Goal: Download file/media

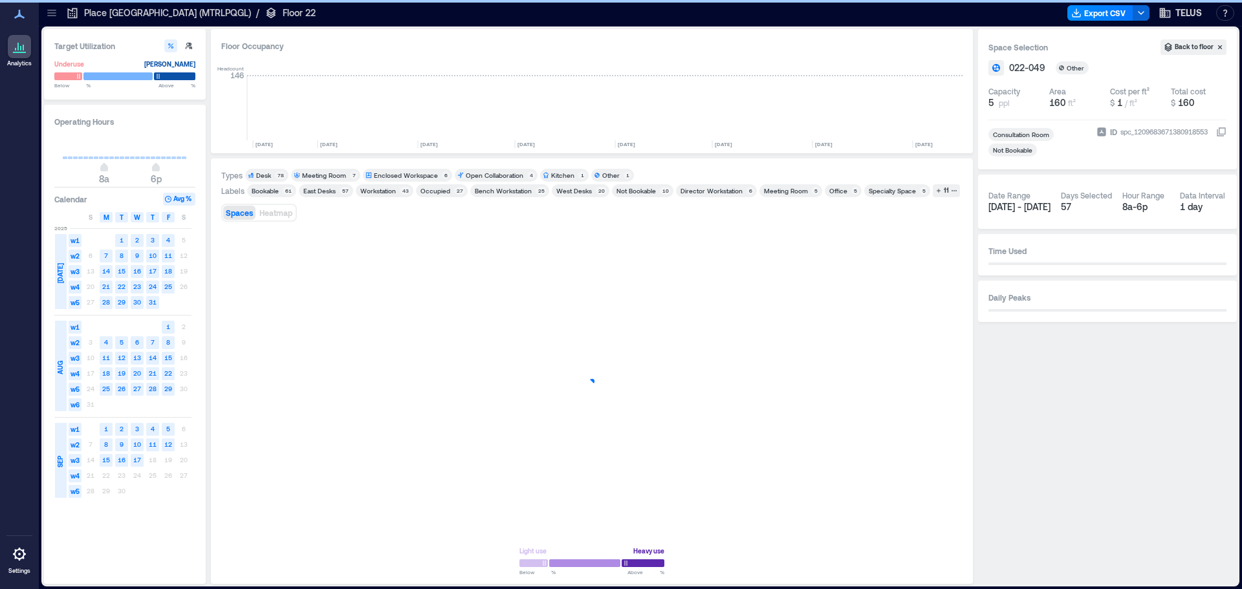
scroll to position [0, 1878]
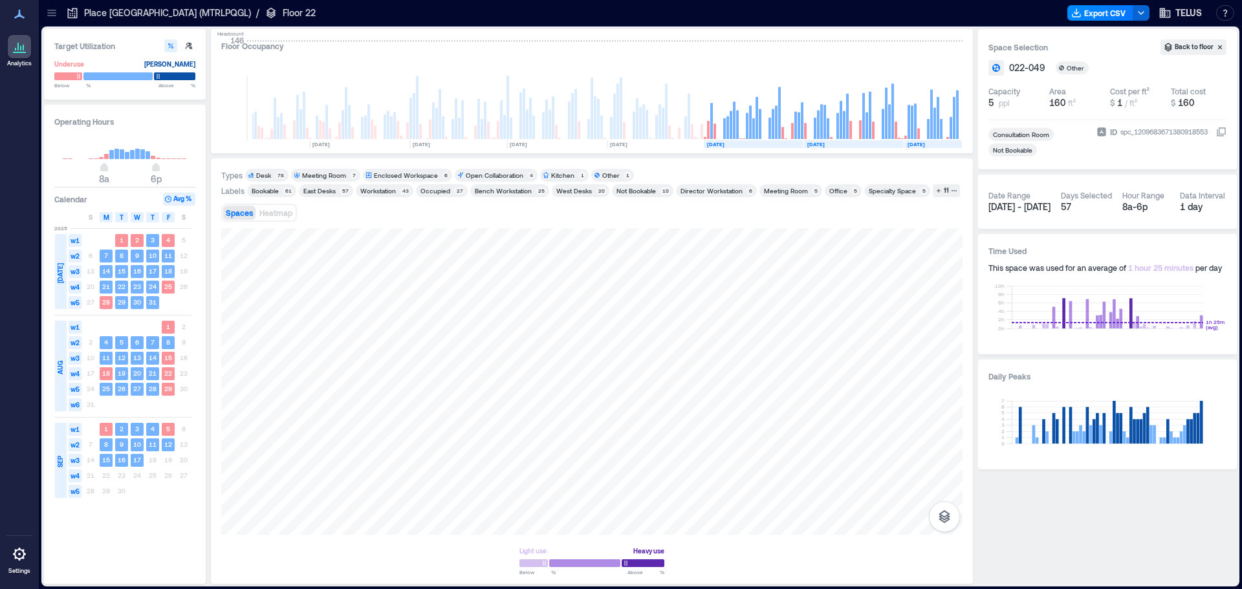
click at [114, 15] on p "Place [GEOGRAPHIC_DATA] (MTRLPQGL)" at bounding box center [167, 12] width 167 height 13
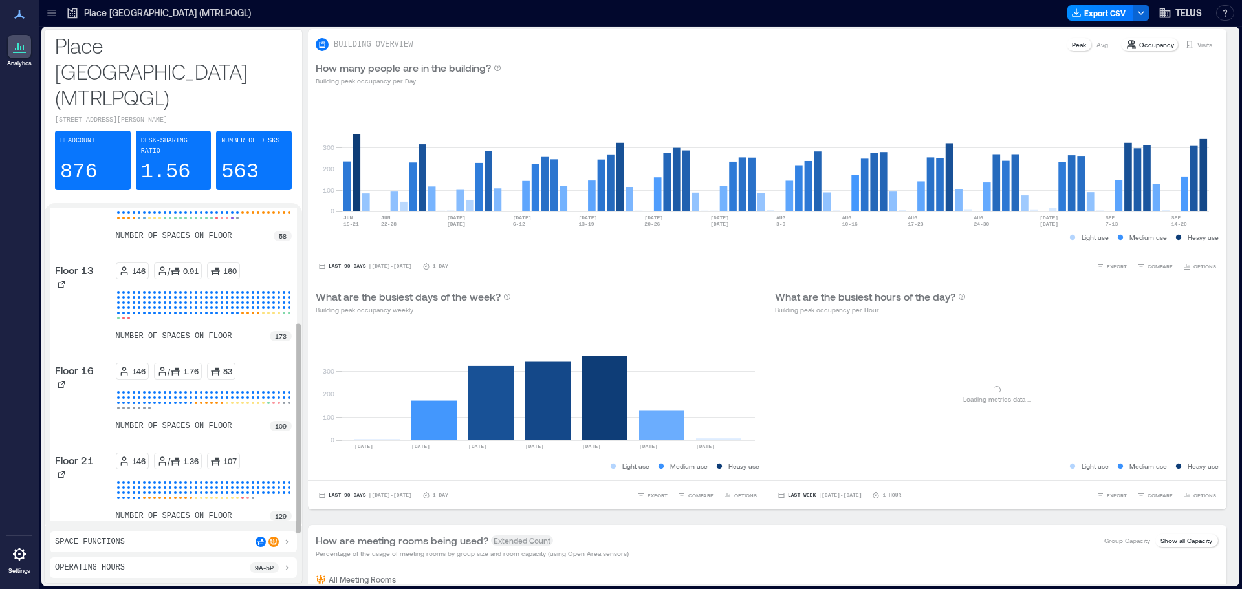
scroll to position [184, 0]
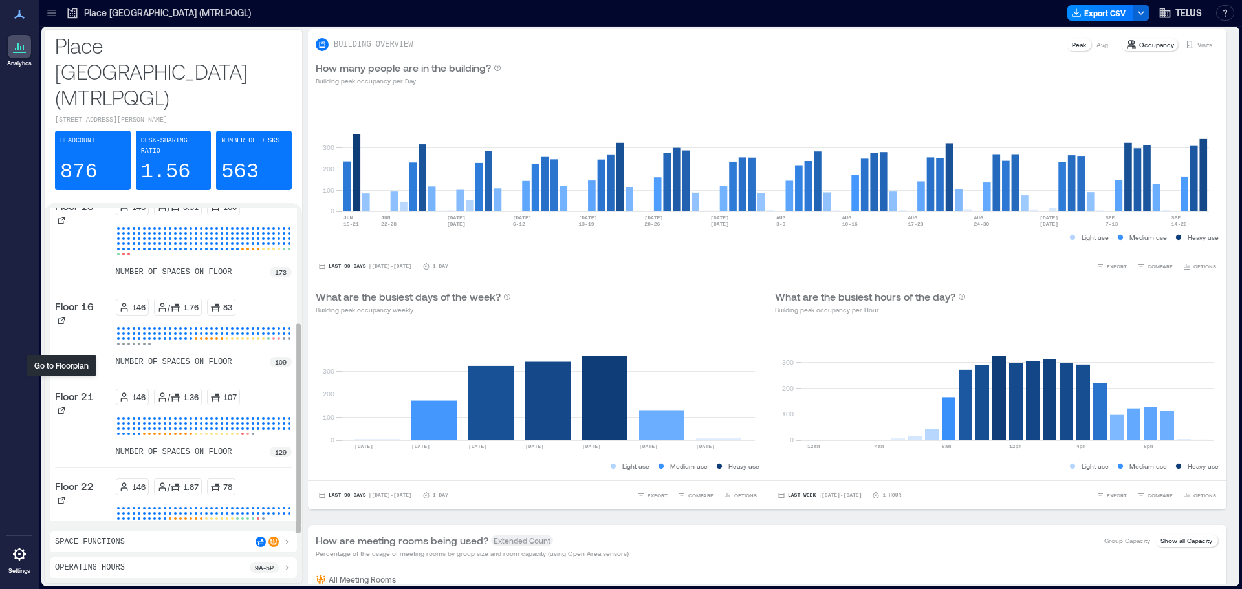
drag, startPoint x: 61, startPoint y: 380, endPoint x: 160, endPoint y: 397, distance: 100.4
click at [61, 404] on div at bounding box center [61, 410] width 13 height 13
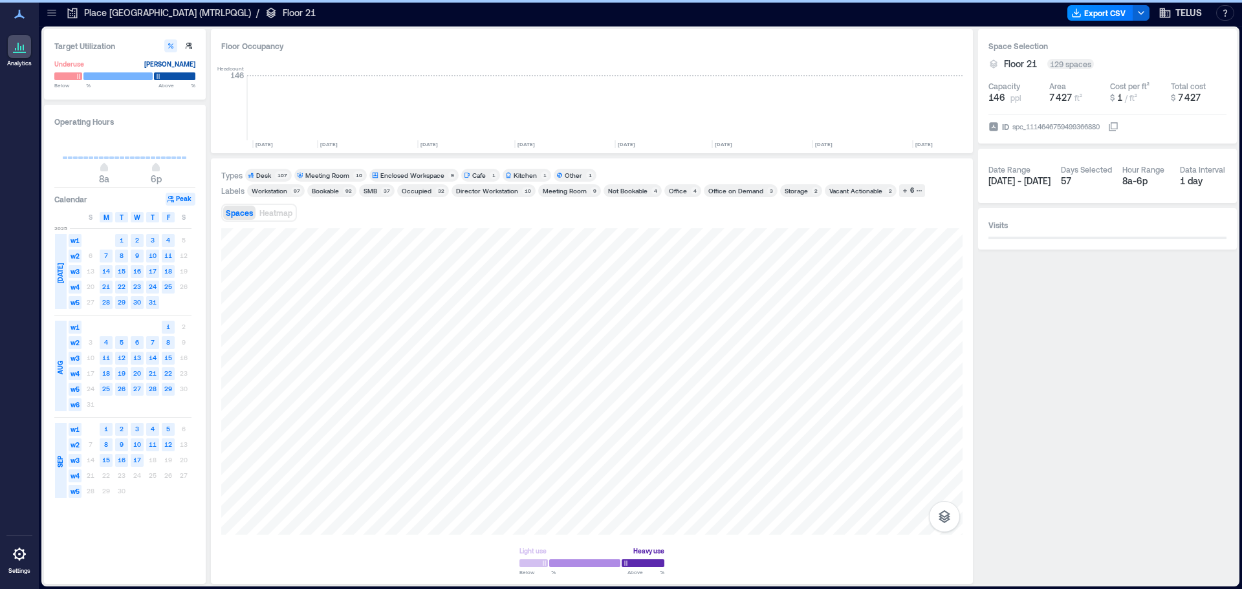
scroll to position [0, 1878]
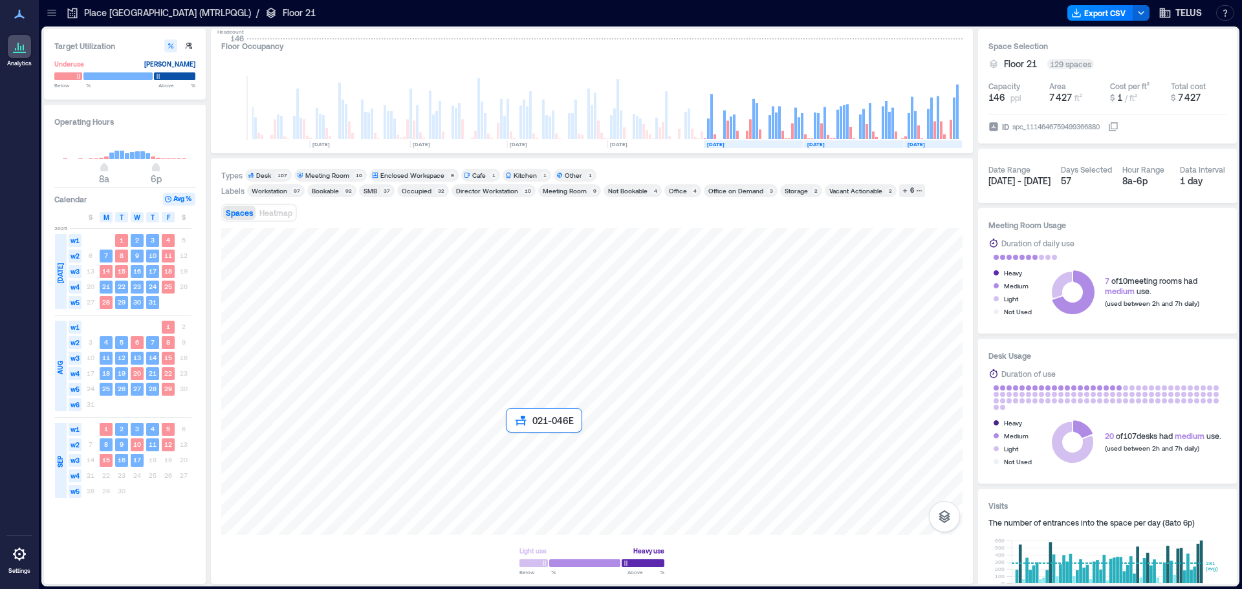
click at [531, 471] on div at bounding box center [592, 381] width 742 height 307
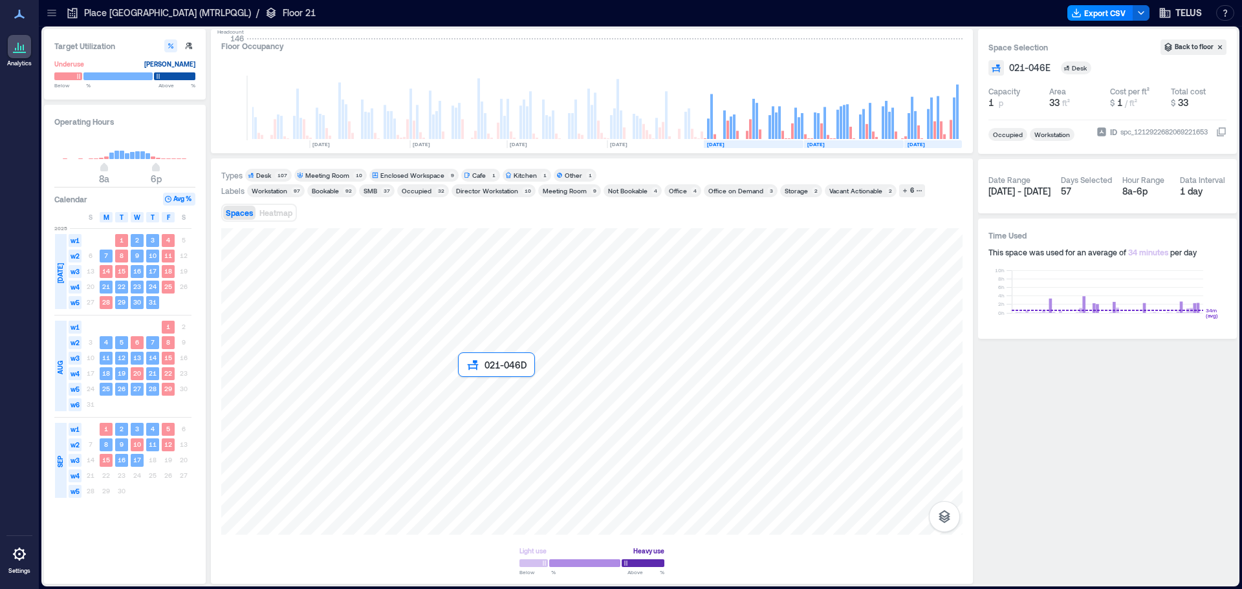
click at [498, 404] on div at bounding box center [592, 381] width 742 height 307
click at [481, 348] on div at bounding box center [592, 381] width 742 height 307
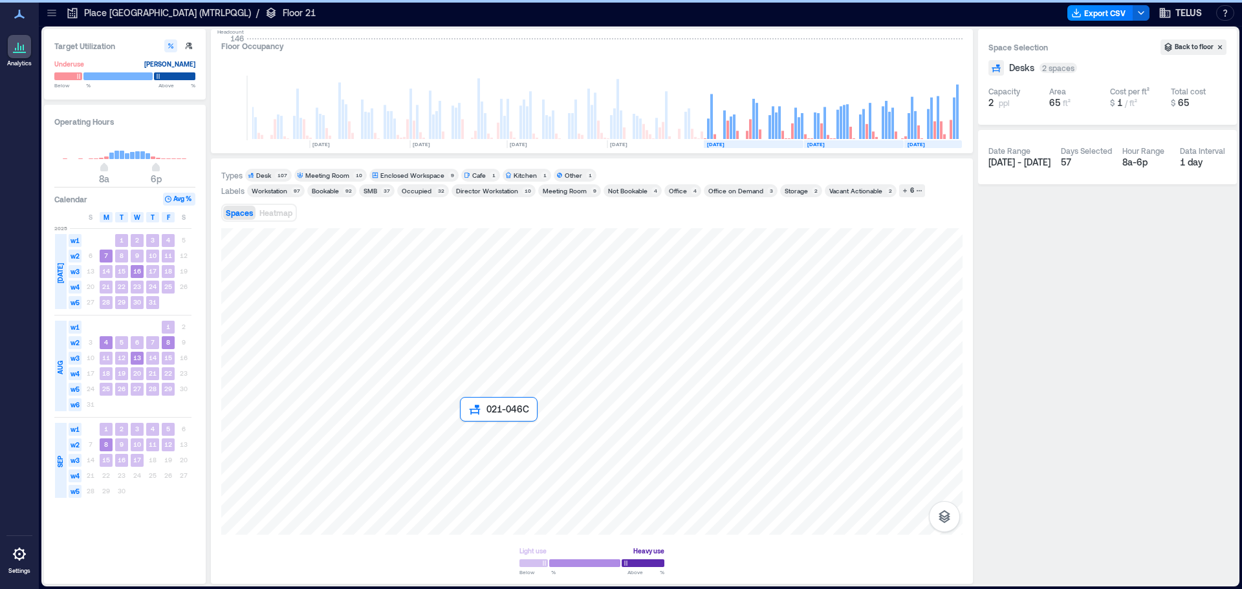
click at [513, 443] on div at bounding box center [592, 381] width 742 height 307
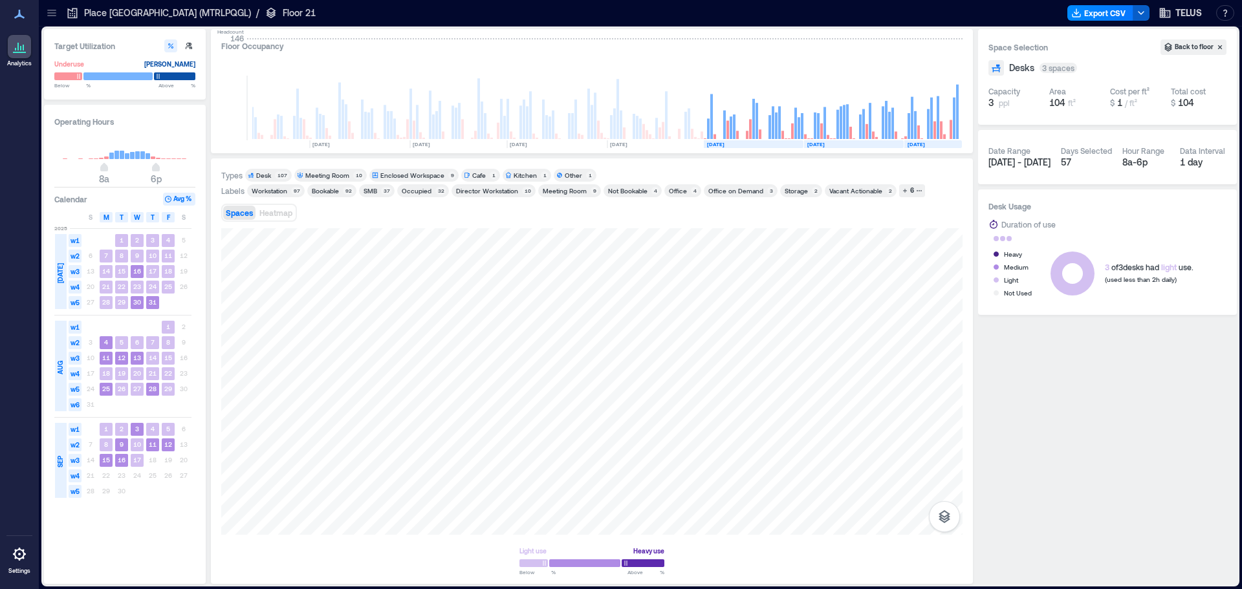
click at [1148, 14] on button "button" at bounding box center [1141, 13] width 17 height 16
click at [1087, 12] on button "Export CSV" at bounding box center [1101, 13] width 66 height 16
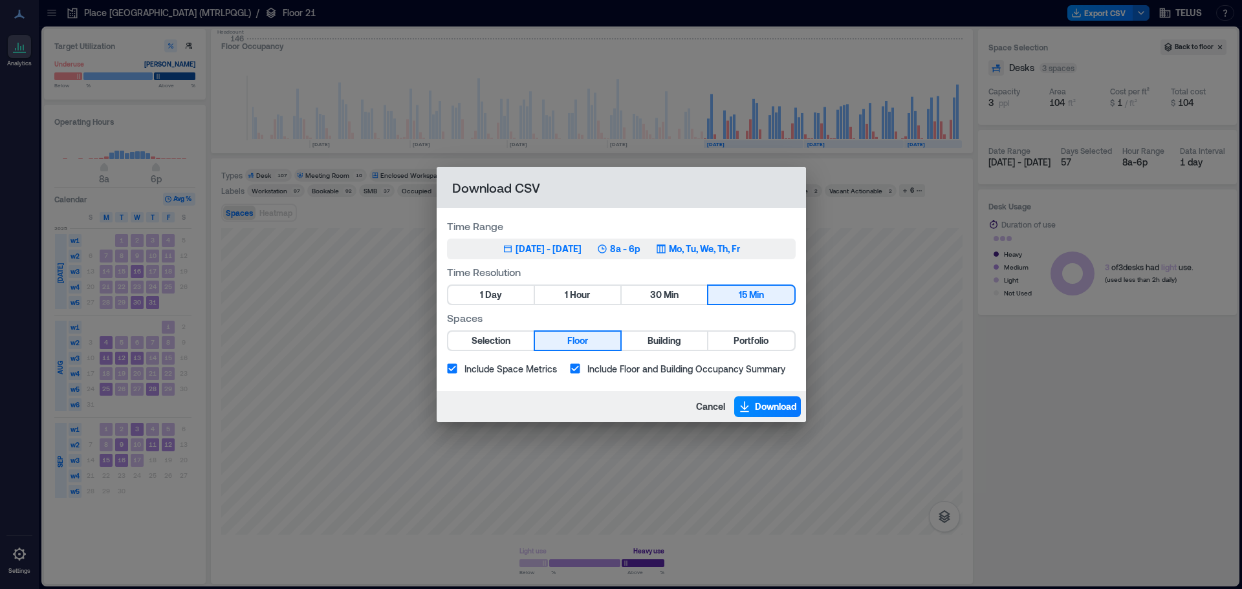
click at [516, 251] on div "[DATE] - [DATE]" at bounding box center [549, 249] width 66 height 13
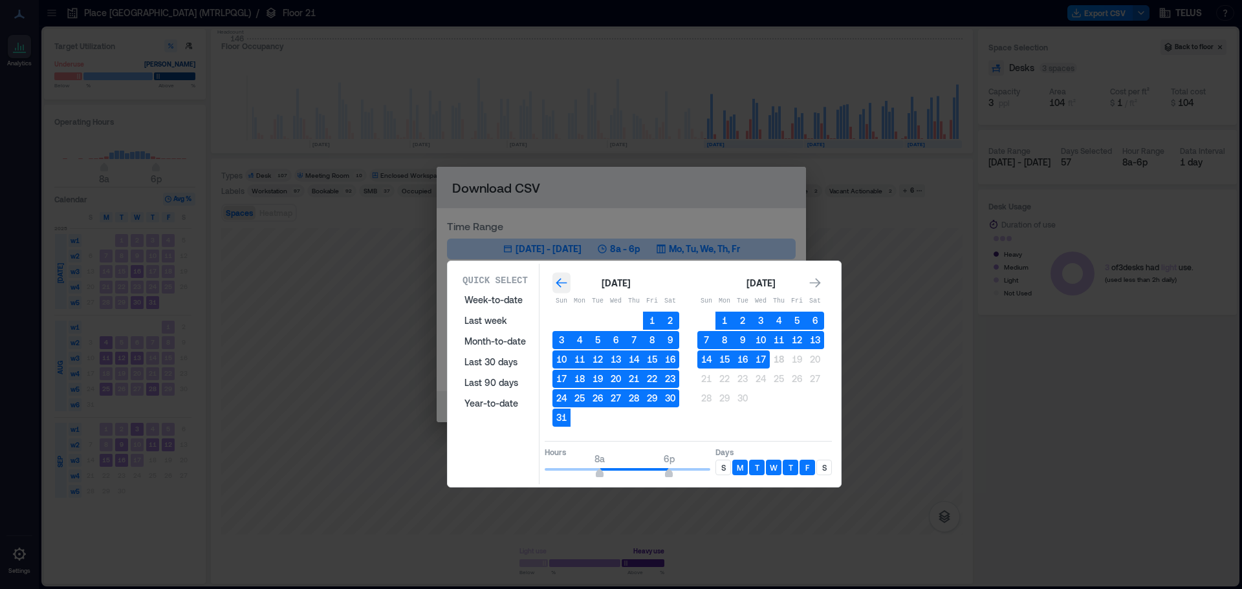
click at [564, 285] on icon "Go to previous month" at bounding box center [561, 283] width 13 height 13
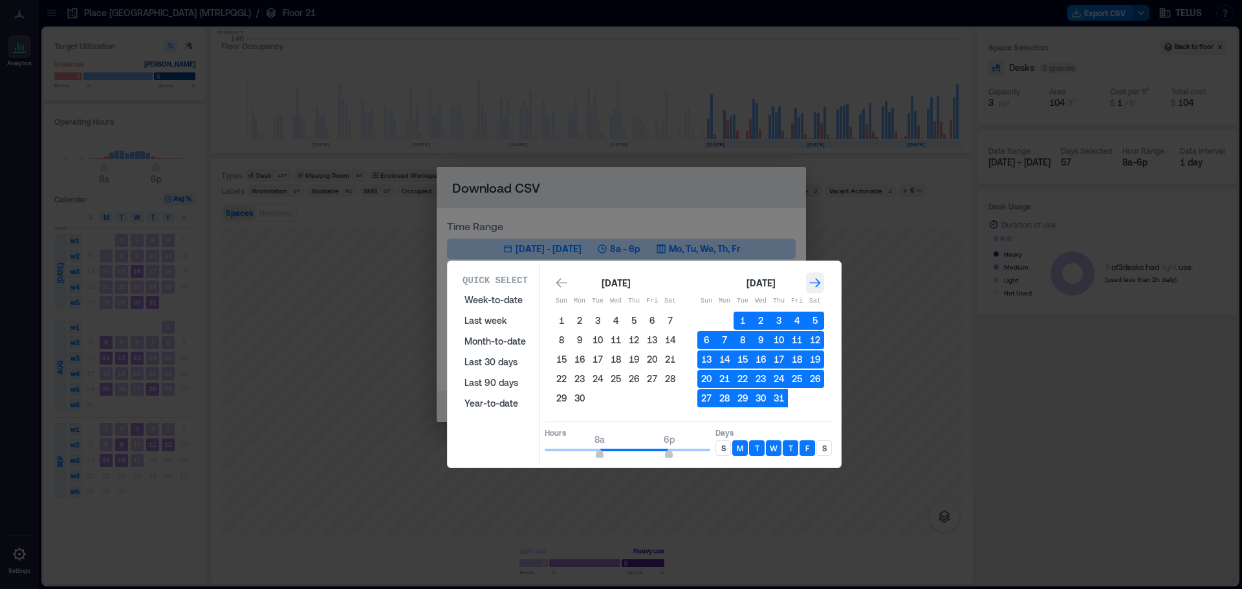
click at [812, 285] on icon "Go to next month" at bounding box center [815, 283] width 13 height 13
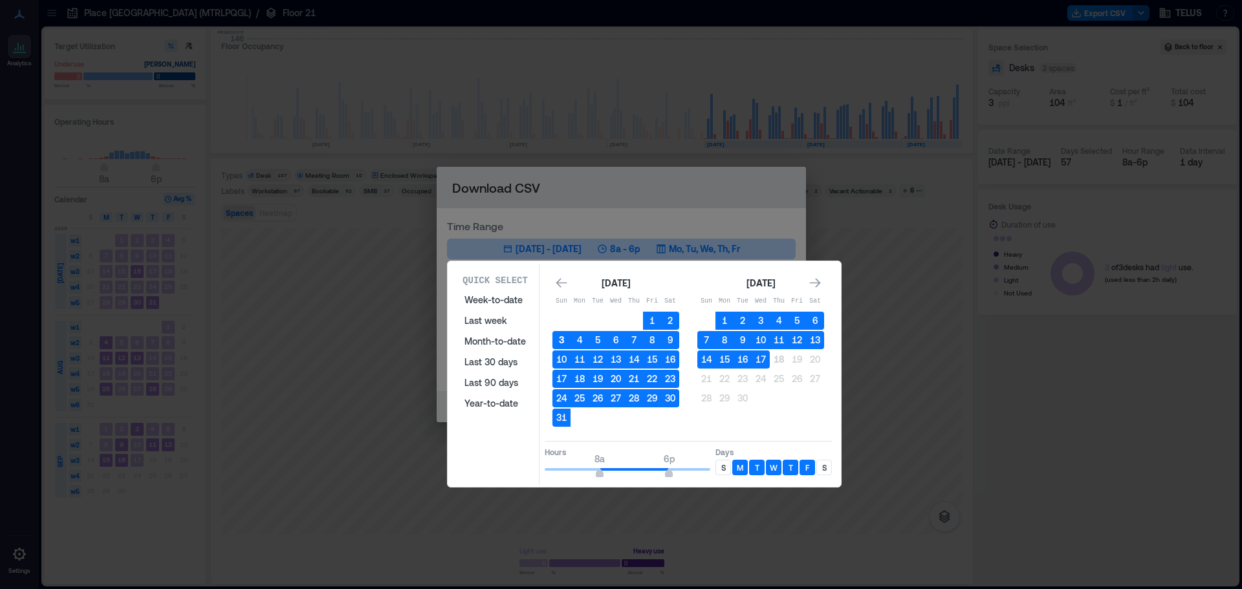
click at [560, 338] on button "3" at bounding box center [562, 340] width 18 height 18
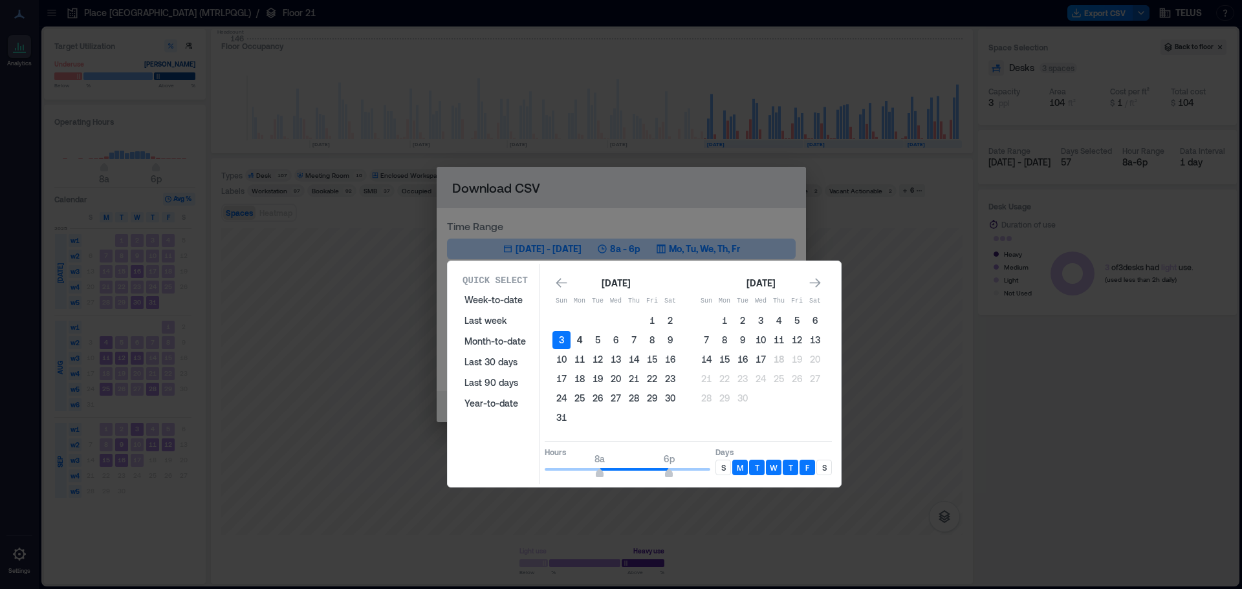
click at [578, 340] on button "4" at bounding box center [580, 340] width 18 height 18
click at [556, 340] on button "3" at bounding box center [562, 340] width 18 height 18
click at [580, 341] on button "4" at bounding box center [580, 340] width 18 height 18
click at [557, 341] on button "3" at bounding box center [562, 340] width 18 height 18
click at [565, 342] on button "3" at bounding box center [562, 340] width 18 height 18
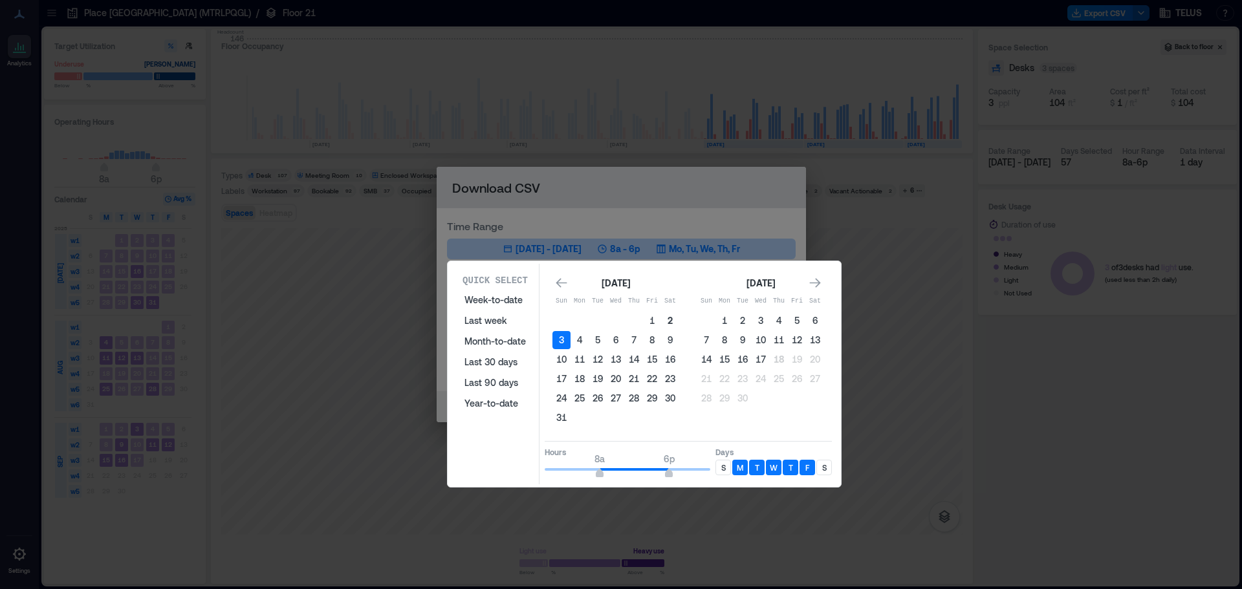
click at [667, 324] on button "2" at bounding box center [670, 321] width 18 height 18
click at [564, 342] on button "3" at bounding box center [562, 340] width 18 height 18
click at [755, 358] on button "17" at bounding box center [761, 360] width 18 height 18
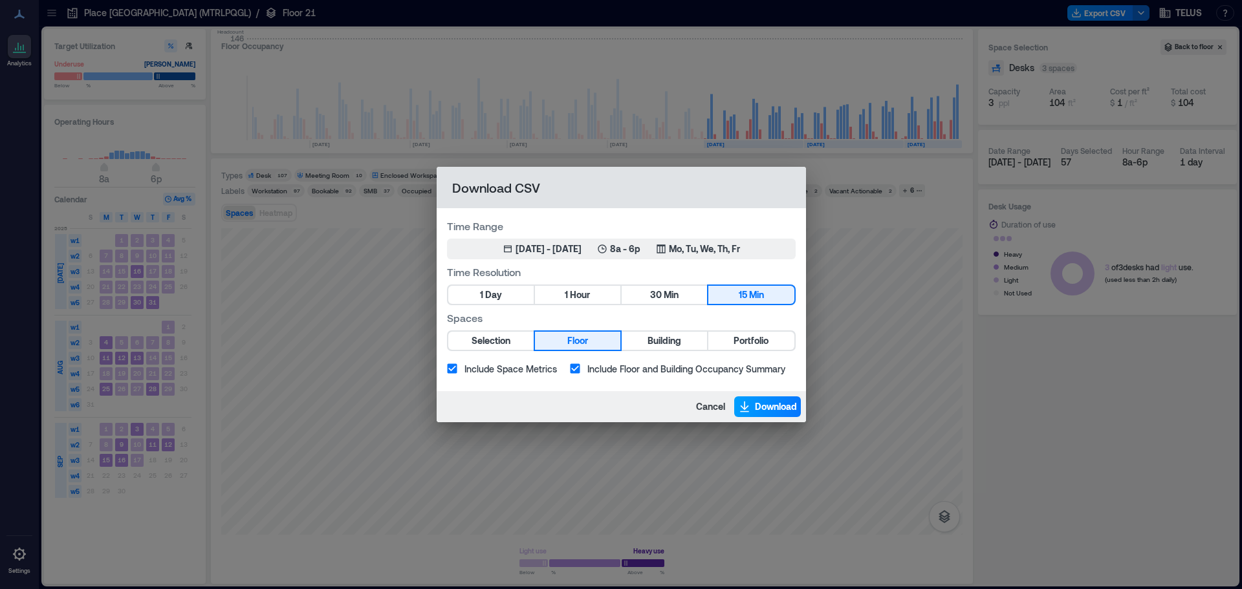
click at [767, 409] on span "Download" at bounding box center [776, 407] width 42 height 13
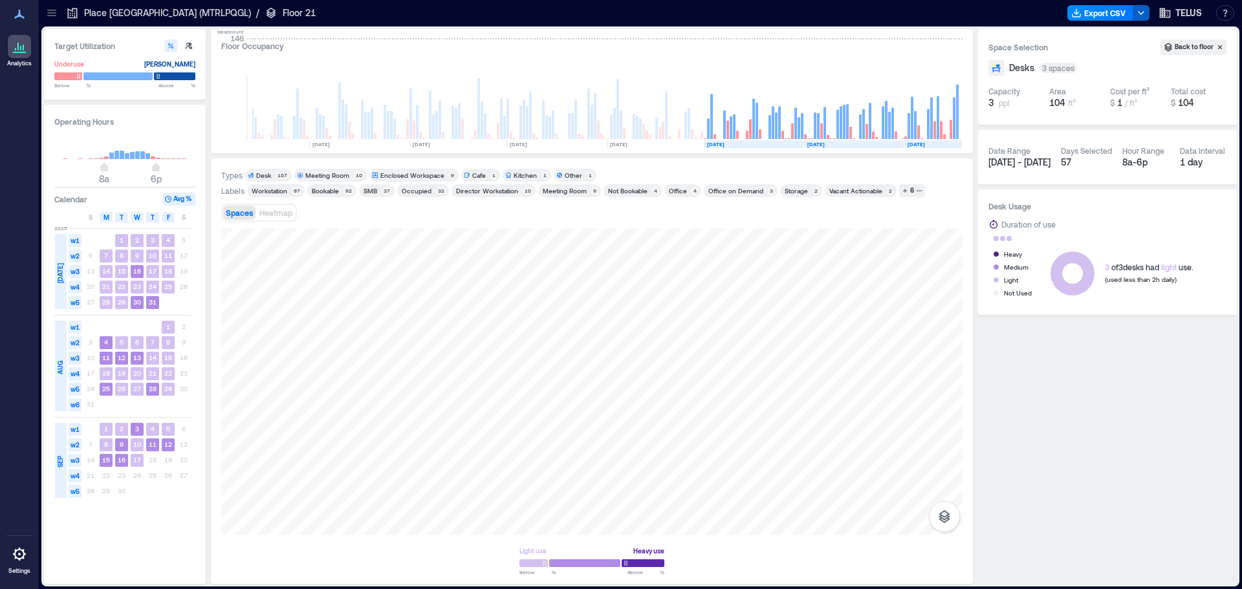
click at [1145, 13] on icon "button" at bounding box center [1141, 13] width 10 height 10
click at [1089, 8] on button "Export CSV" at bounding box center [1101, 13] width 66 height 16
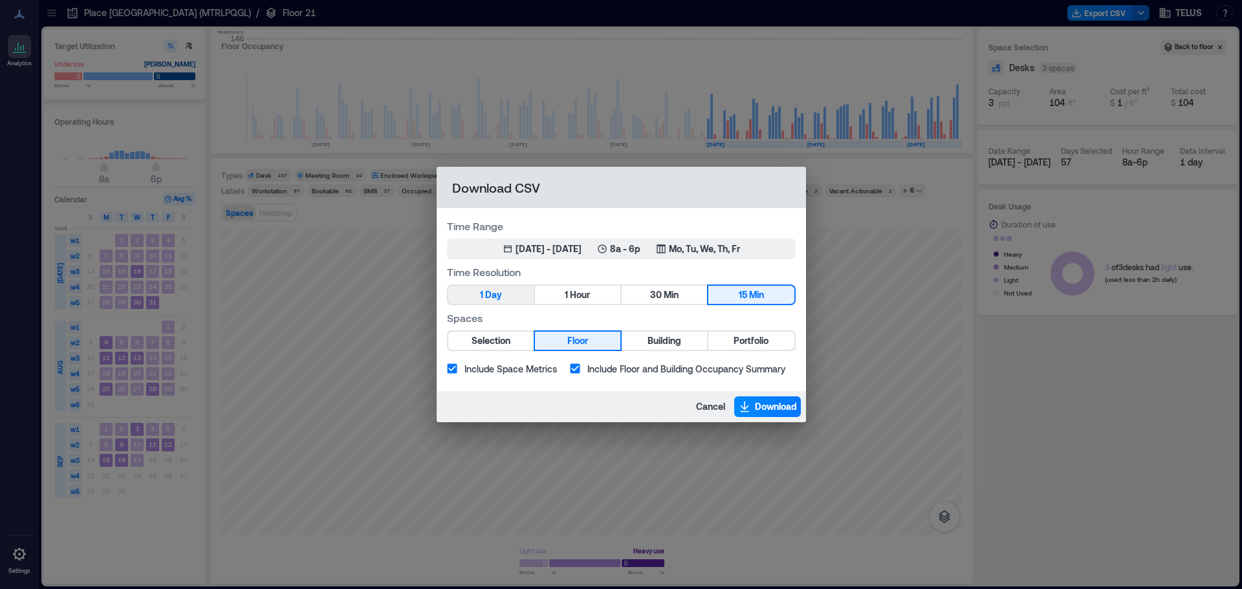
click at [512, 287] on button "1 Day" at bounding box center [490, 295] width 85 height 18
click at [518, 250] on div "[DATE] - [DATE]" at bounding box center [549, 249] width 66 height 13
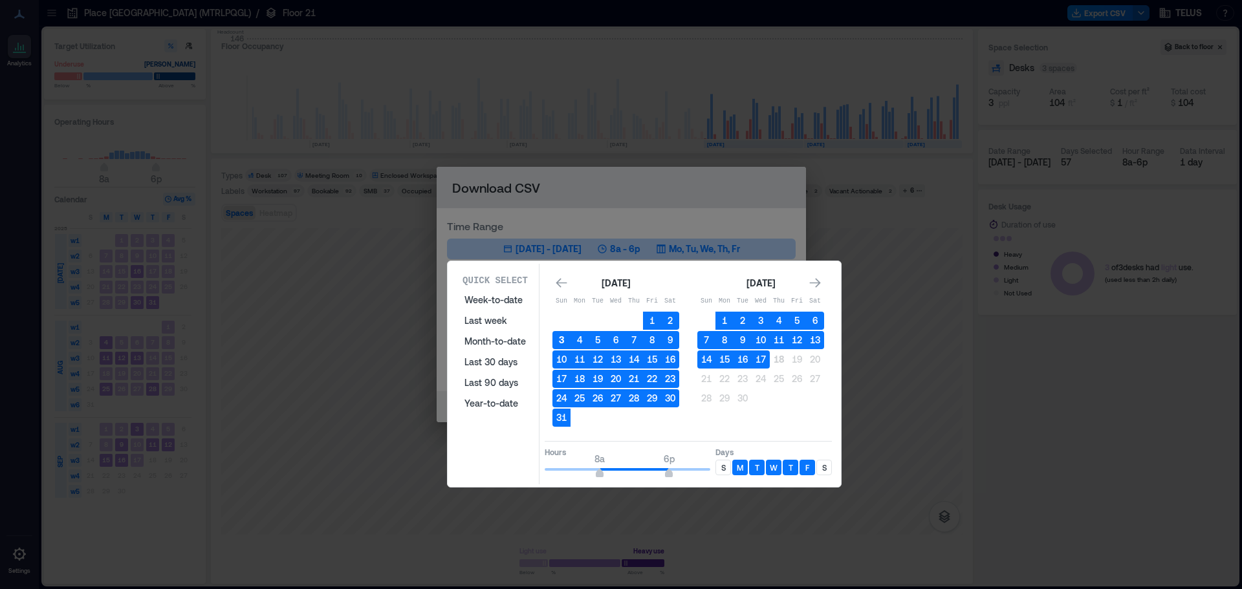
click at [563, 343] on button "3" at bounding box center [562, 340] width 18 height 18
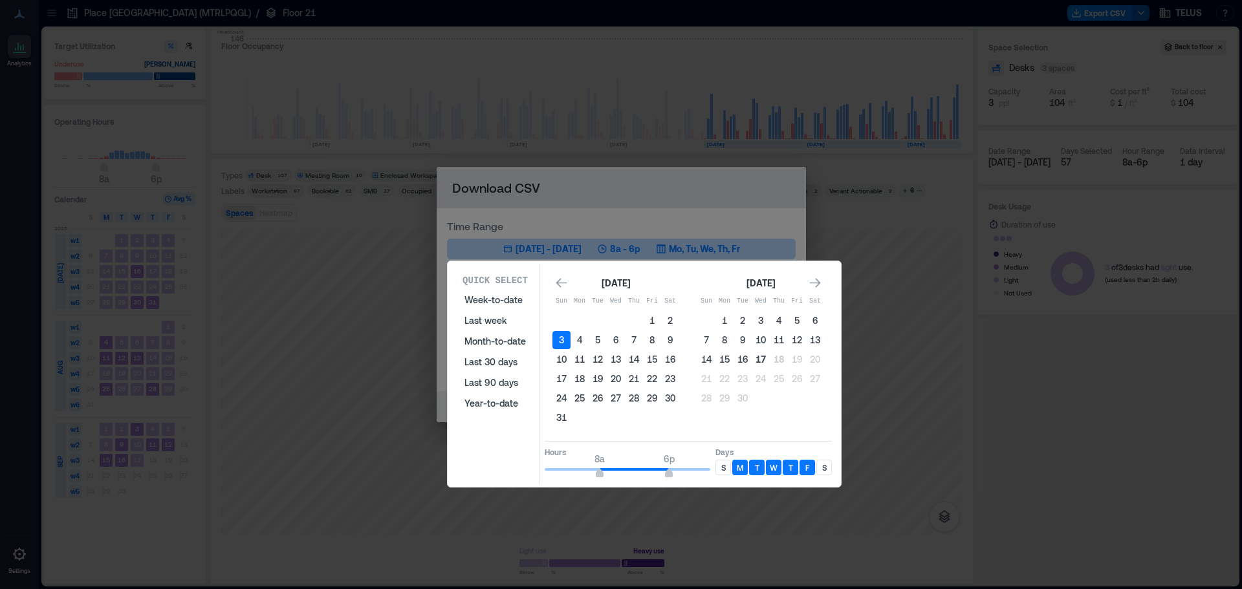
click at [761, 364] on button "17" at bounding box center [761, 360] width 18 height 18
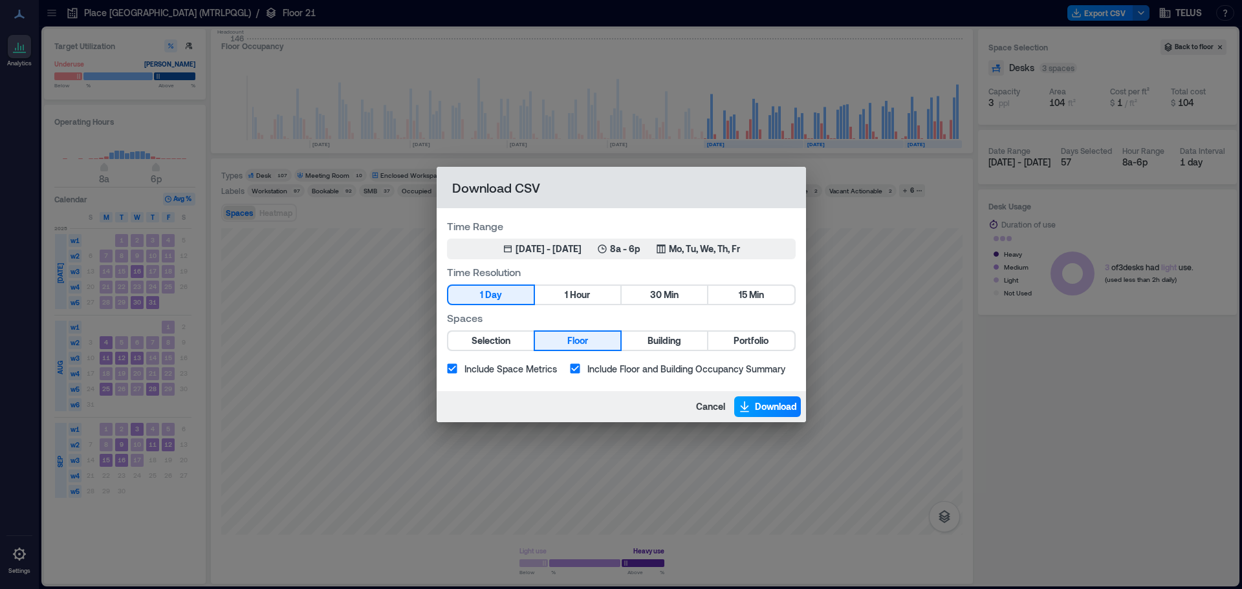
click at [750, 408] on button "Download" at bounding box center [767, 407] width 67 height 21
